Goal: Navigation & Orientation: Find specific page/section

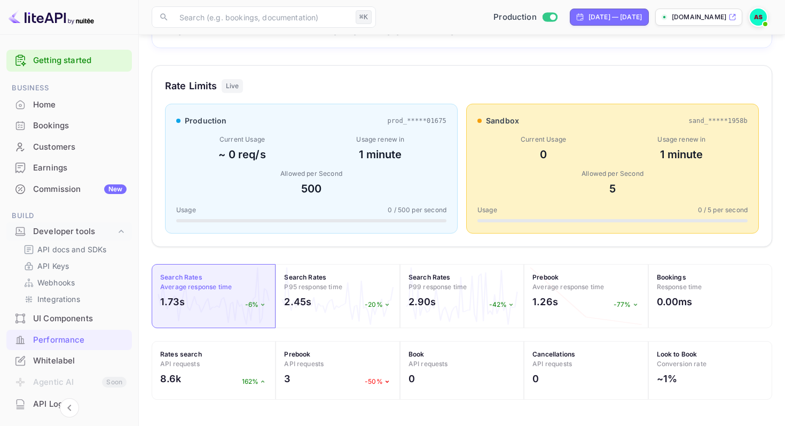
scroll to position [275, 621]
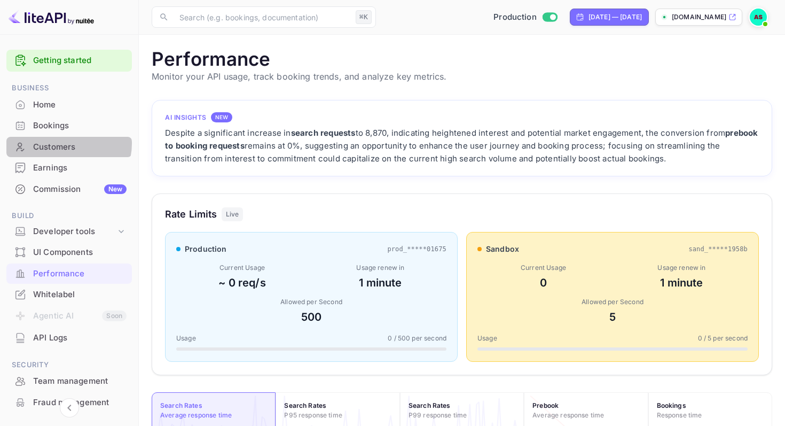
click at [67, 144] on div "Customers" at bounding box center [79, 147] width 93 height 12
